Goal: Use online tool/utility

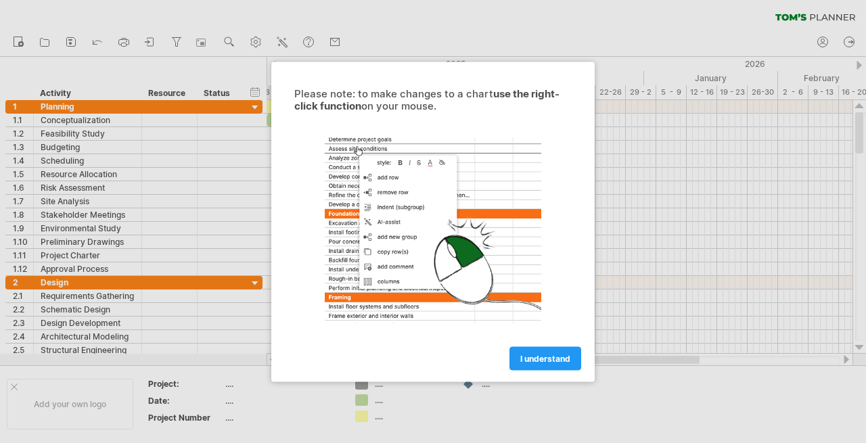
click at [528, 374] on div "Please note: to make changes to a chart use the right-click function on your mo…" at bounding box center [432, 222] width 323 height 320
click at [518, 361] on link "I understand" at bounding box center [545, 358] width 72 height 24
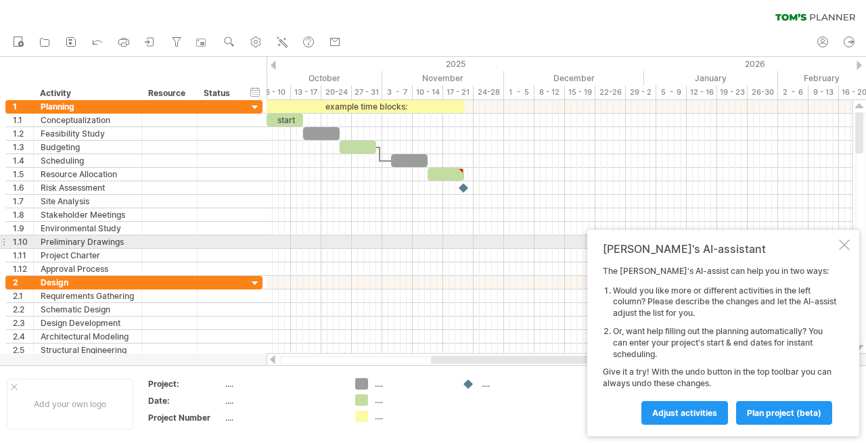
click at [845, 244] on div at bounding box center [844, 245] width 11 height 11
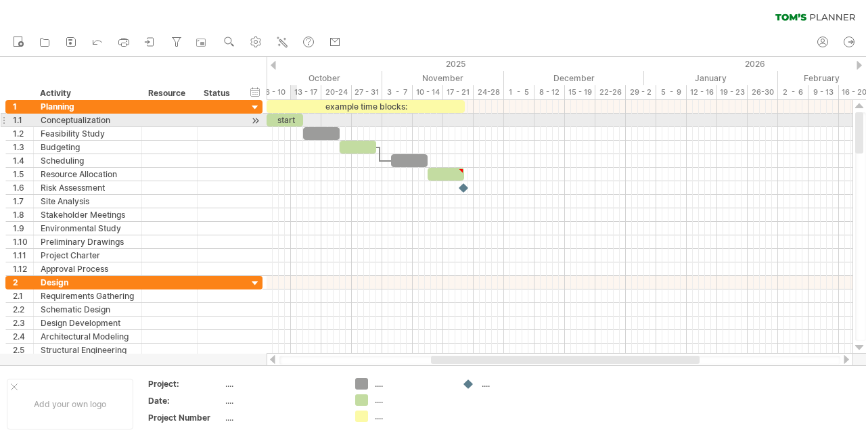
click at [292, 122] on div "start" at bounding box center [285, 120] width 37 height 13
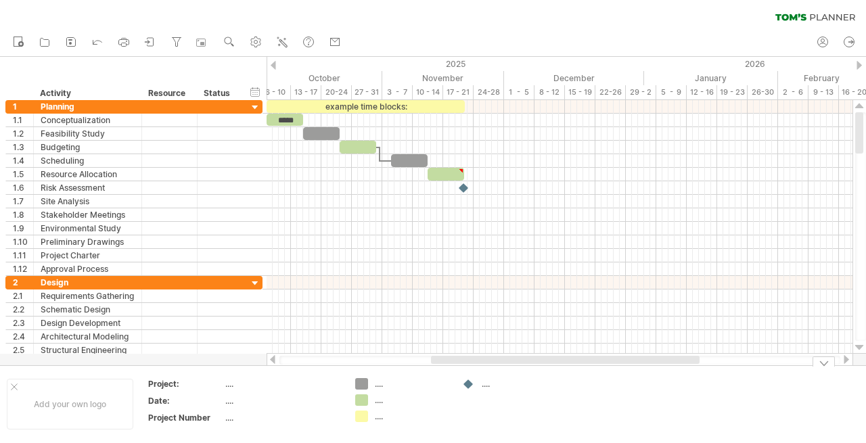
click at [380, 406] on td ".... .... ...." at bounding box center [401, 404] width 107 height 52
click at [374, 405] on div "...." at bounding box center [401, 400] width 93 height 12
click at [361, 404] on div "Trying to reach [DOMAIN_NAME] Connected again... 0% clear filter new 1" at bounding box center [433, 221] width 866 height 443
click at [150, 393] on table "Project: .... Date: .... Project Number ...." at bounding box center [244, 404] width 195 height 52
click at [225, 381] on div "...." at bounding box center [282, 384] width 114 height 12
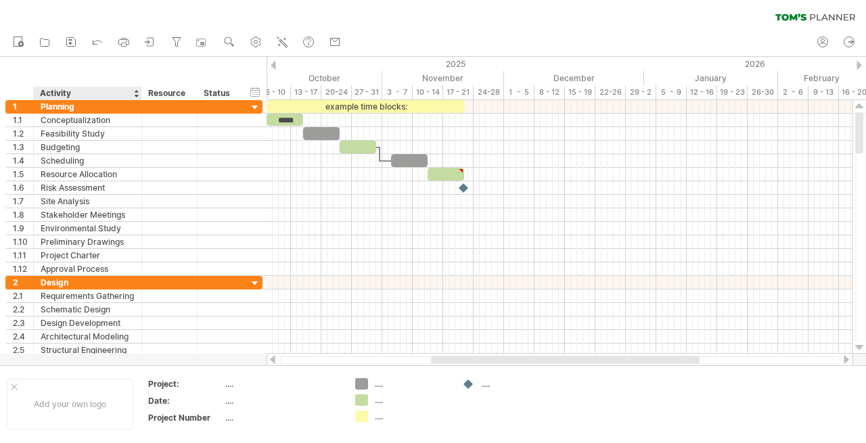
click at [119, 92] on div "Activity" at bounding box center [87, 94] width 94 height 14
click at [119, 92] on input "********" at bounding box center [87, 94] width 94 height 14
